Goal: Information Seeking & Learning: Find specific page/section

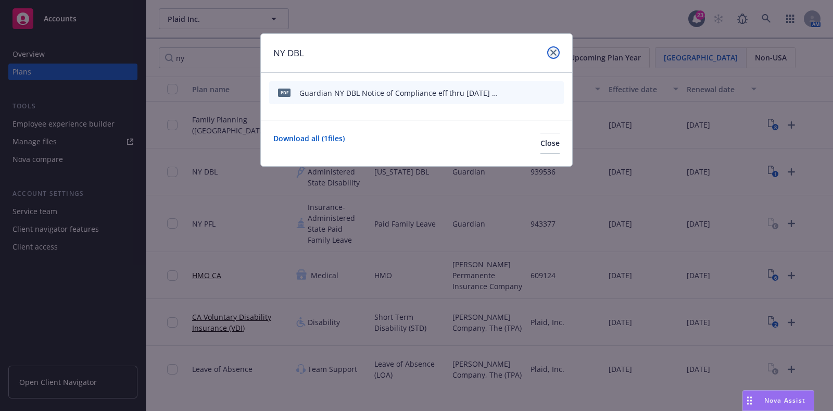
click at [549, 57] on link "close" at bounding box center [553, 52] width 13 height 13
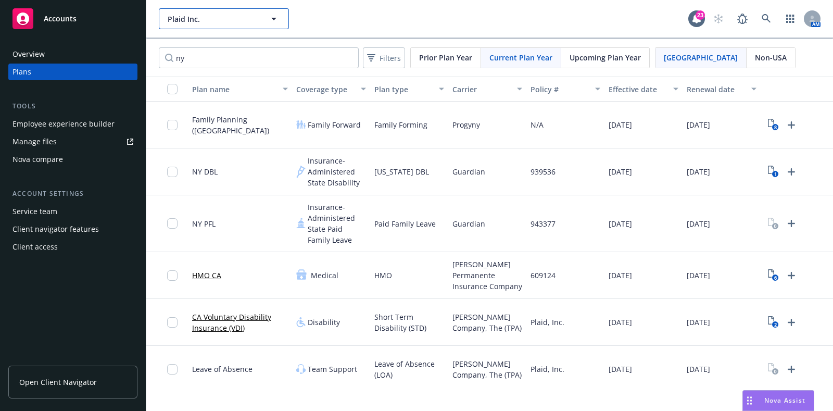
click at [238, 17] on span "Plaid Inc." at bounding box center [213, 19] width 90 height 11
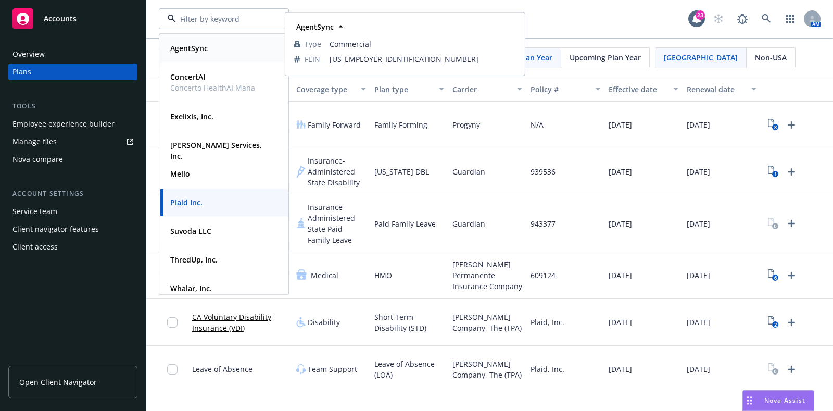
click at [222, 44] on div "AgentSync" at bounding box center [224, 48] width 116 height 15
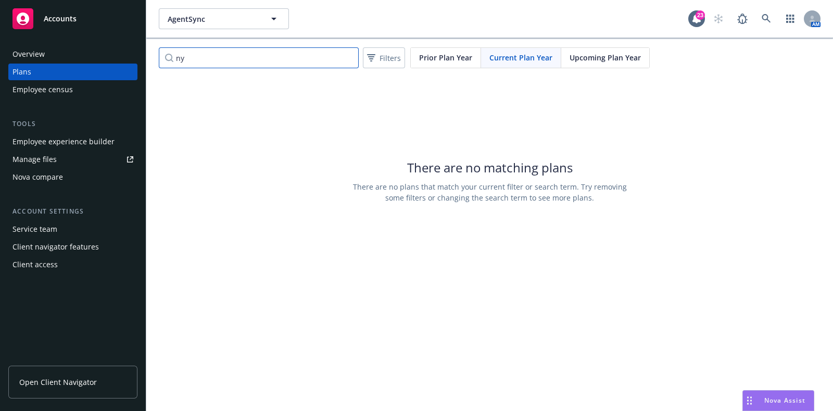
click at [229, 57] on input "ny" at bounding box center [259, 57] width 200 height 21
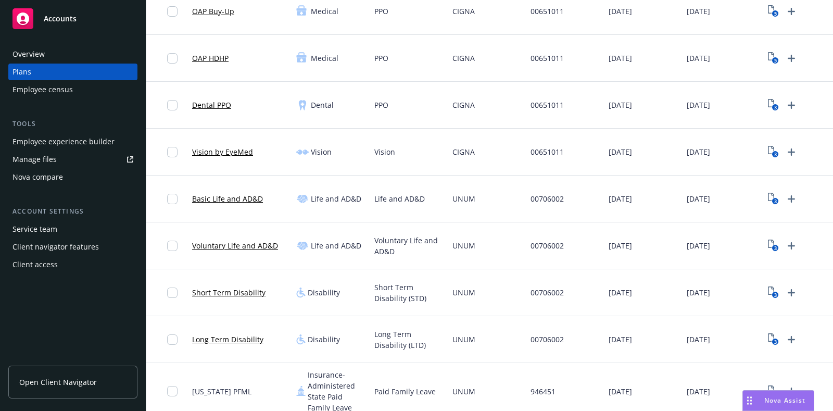
scroll to position [195, 0]
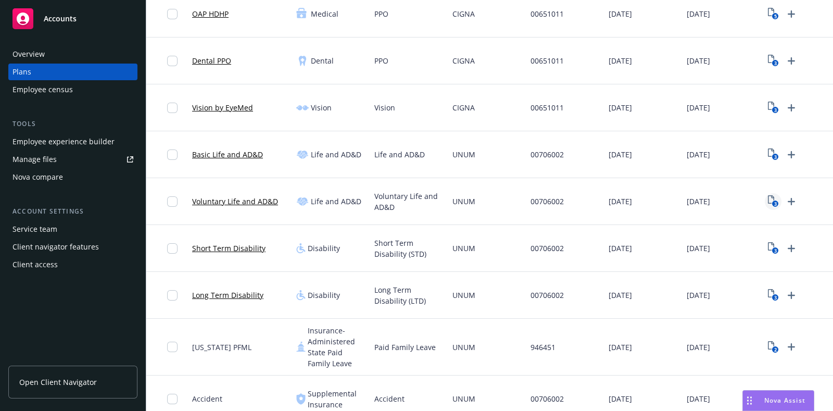
click at [767, 196] on link "3" at bounding box center [773, 201] width 17 height 17
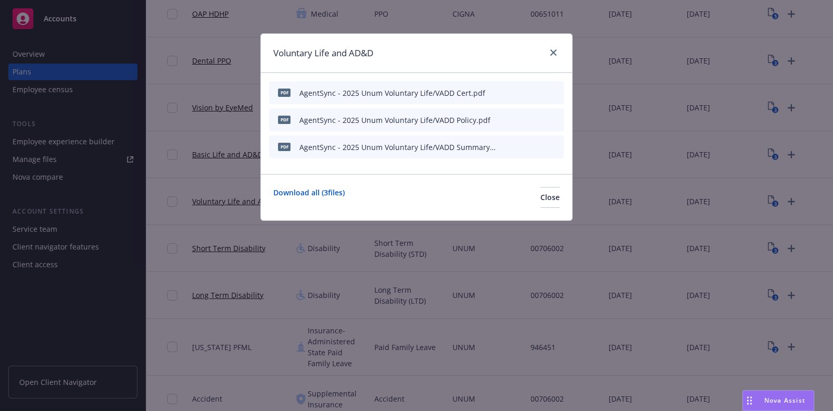
click at [542, 147] on icon "preview file" at bounding box center [537, 146] width 9 height 7
click at [537, 117] on icon "preview file" at bounding box center [537, 119] width 9 height 7
